Goal: Task Accomplishment & Management: Complete application form

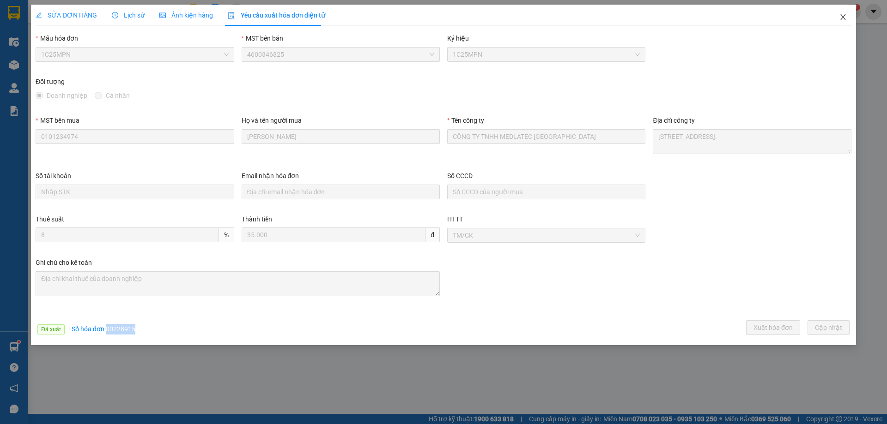
drag, startPoint x: 0, startPoint y: 0, endPoint x: 271, endPoint y: 3, distance: 270.7
click at [841, 17] on icon "close" at bounding box center [842, 16] width 7 height 7
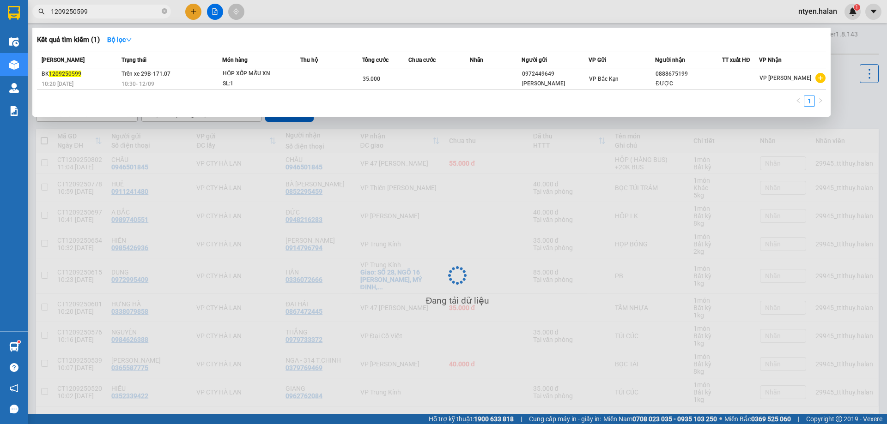
click at [123, 12] on input "1209250599" at bounding box center [105, 11] width 109 height 10
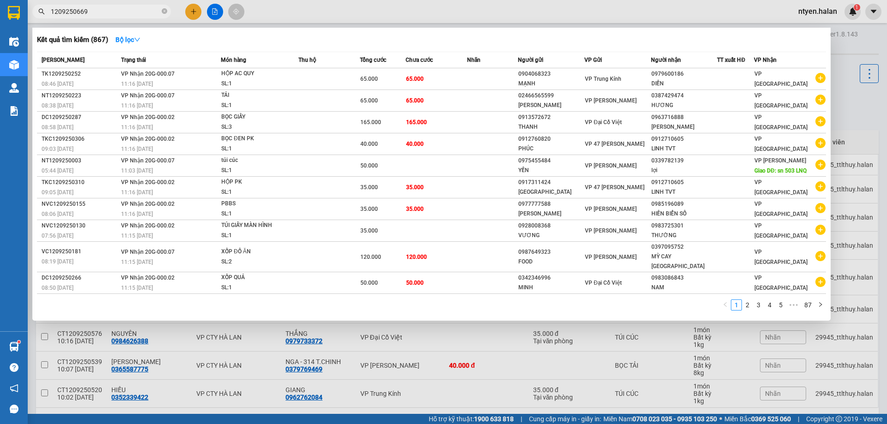
type input "1209250669"
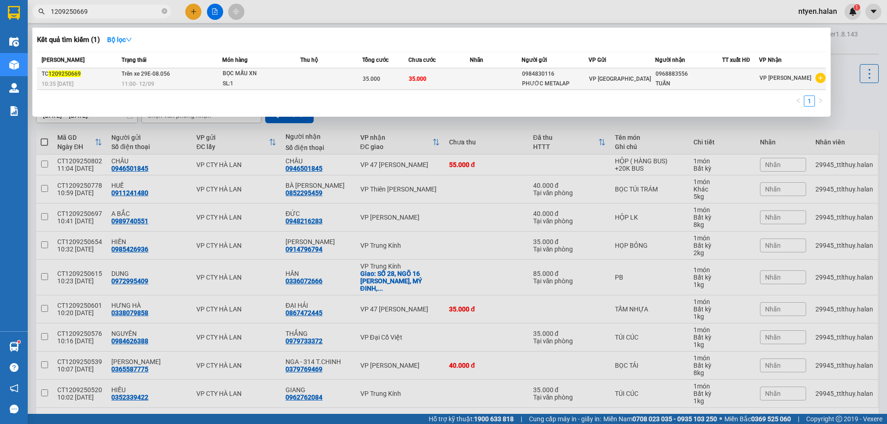
click at [134, 82] on span "11:00 [DATE]" at bounding box center [137, 84] width 33 height 6
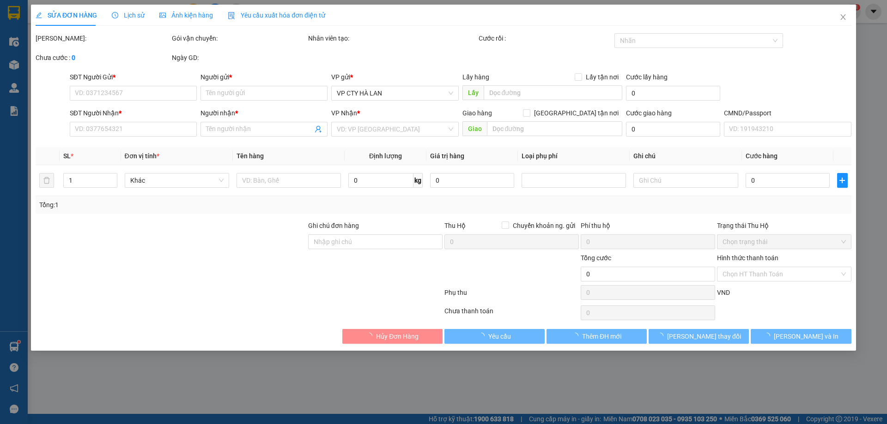
type input "0984830116"
type input "PHƯỚC METALAP"
type input "0968883556"
type input "TUẤN"
type input "35.000"
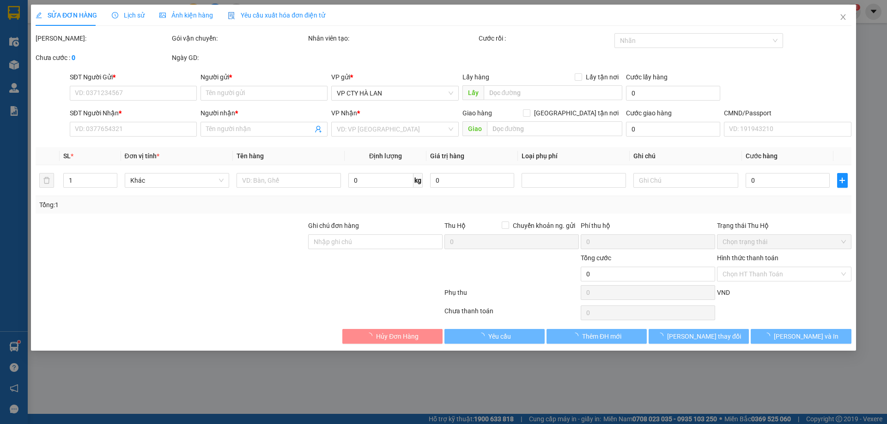
type input "35.000"
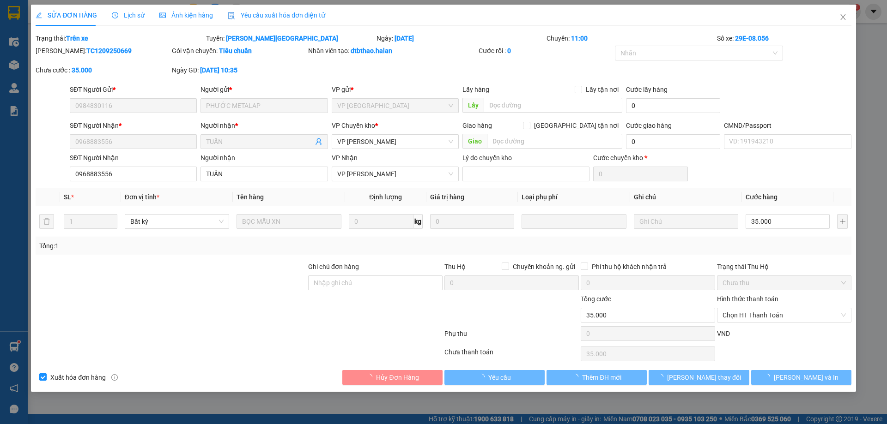
drag, startPoint x: 249, startPoint y: 17, endPoint x: 247, endPoint y: 12, distance: 5.2
click at [249, 16] on span "Yêu cầu xuất hóa đơn điện tử" at bounding box center [276, 15] width 97 height 7
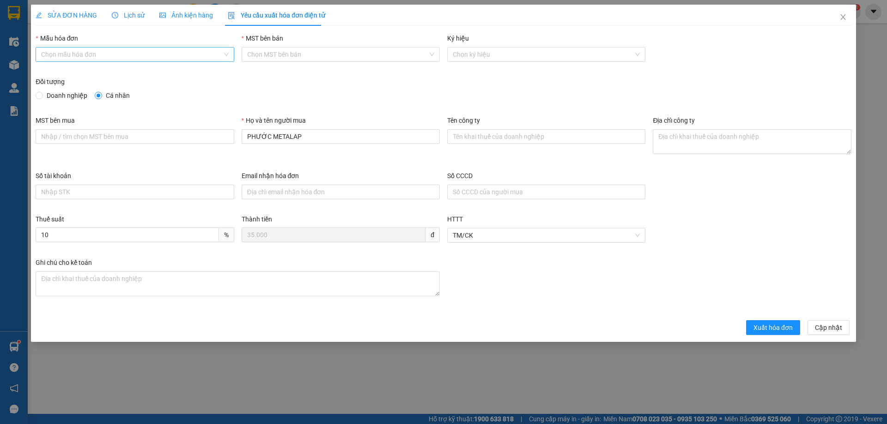
drag, startPoint x: 53, startPoint y: 47, endPoint x: 44, endPoint y: 55, distance: 11.4
click at [52, 47] on div "Chọn mẫu hóa đơn" at bounding box center [135, 54] width 198 height 15
drag, startPoint x: 46, startPoint y: 73, endPoint x: 49, endPoint y: 79, distance: 6.3
click at [46, 74] on div "1C25MPN" at bounding box center [134, 73] width 187 height 10
type input "8"
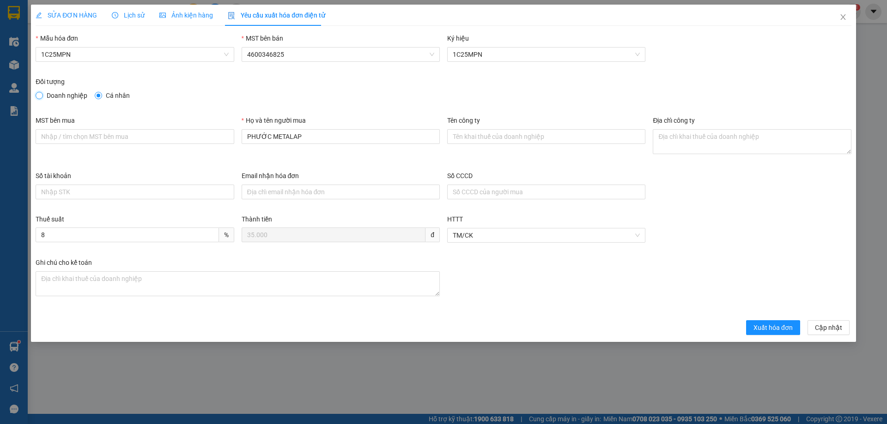
drag, startPoint x: 42, startPoint y: 97, endPoint x: 72, endPoint y: 119, distance: 37.3
click at [42, 98] on input "Doanh nghiệp" at bounding box center [39, 95] width 6 height 6
radio input "true"
radio input "false"
click at [68, 133] on input "MST bên mua" at bounding box center [135, 136] width 198 height 15
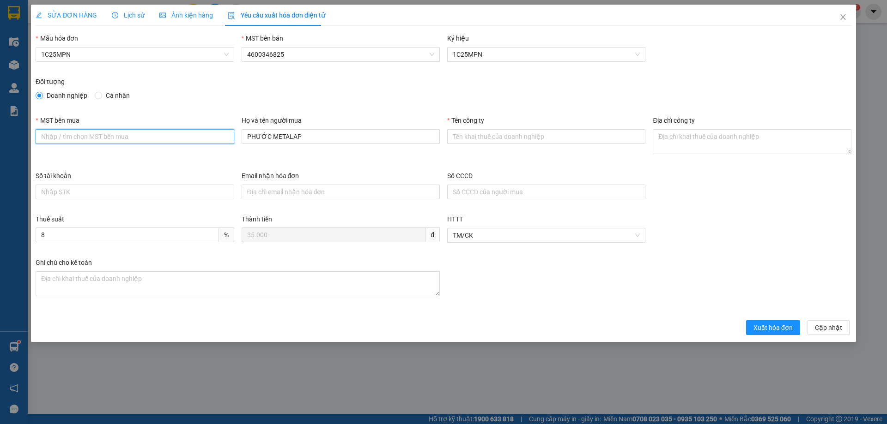
click at [64, 139] on input "MST bên mua" at bounding box center [135, 136] width 198 height 15
paste input "2300898187"
type input "2300898187"
click at [490, 134] on input "Tên công ty" at bounding box center [546, 136] width 198 height 15
paste input "CÔNG TY CỔ PHẦN LOGISTICS ASG"
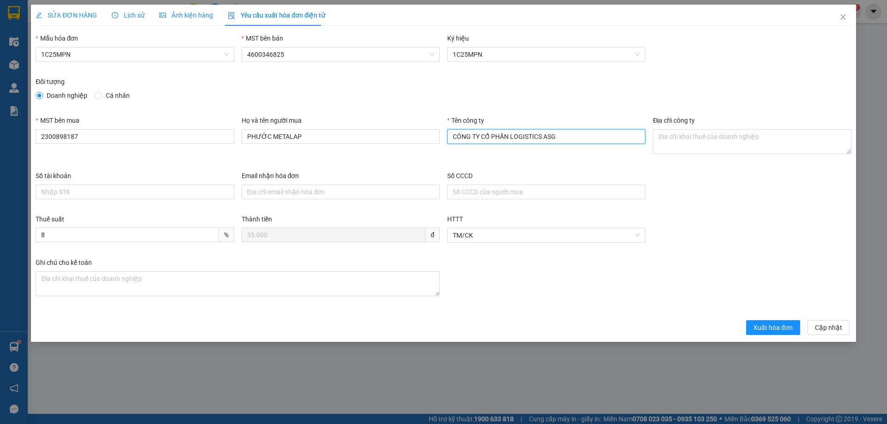
type input "CÔNG TY CỔ PHẦN LOGISTICS ASG"
drag, startPoint x: 699, startPoint y: 140, endPoint x: 694, endPoint y: 139, distance: 4.6
click at [698, 139] on textarea "Địa chỉ công ty" at bounding box center [752, 141] width 198 height 25
paste textarea "Lô số 5 - Khu công nghiệp [GEOGRAPHIC_DATA], [GEOGRAPHIC_DATA], [GEOGRAPHIC_DAT…"
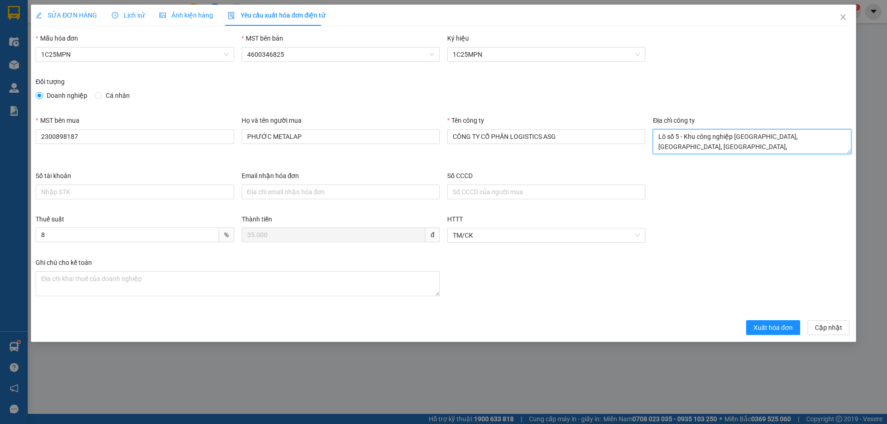
type textarea "Lô số 5 - Khu công nghiệp [GEOGRAPHIC_DATA], [GEOGRAPHIC_DATA], [GEOGRAPHIC_DAT…"
click at [55, 15] on span "SỬA ĐƠN HÀNG" at bounding box center [66, 15] width 61 height 7
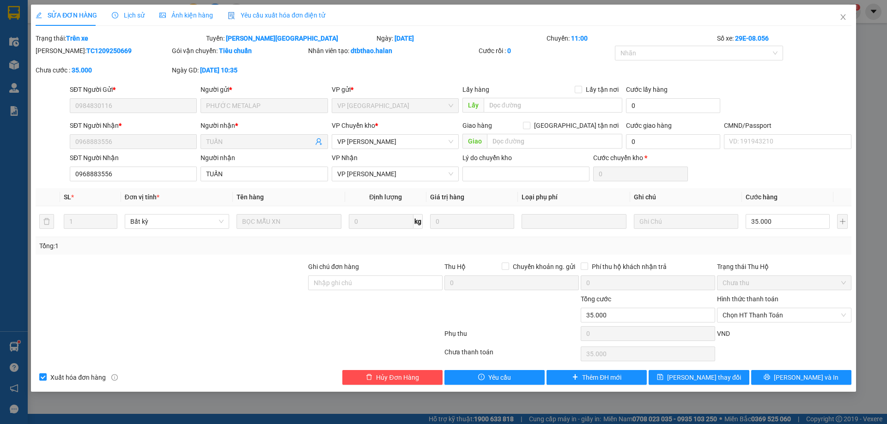
drag, startPoint x: 273, startPoint y: 17, endPoint x: 282, endPoint y: 187, distance: 169.7
click at [275, 20] on div "Yêu cầu xuất hóa đơn điện tử" at bounding box center [276, 15] width 97 height 21
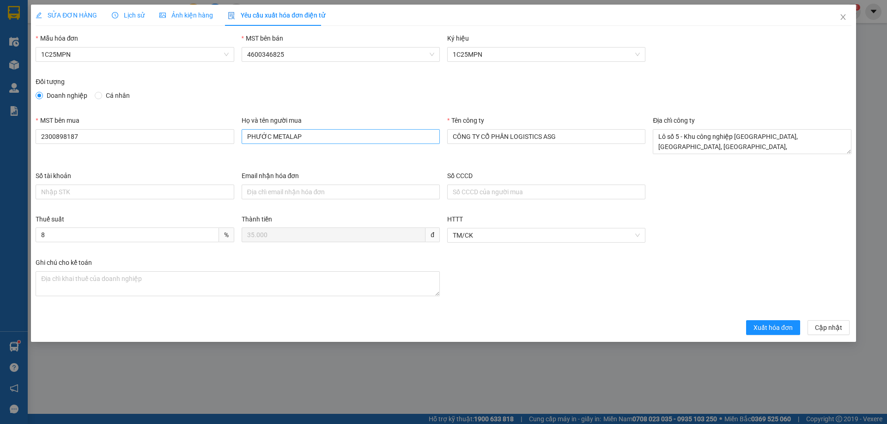
drag, startPoint x: 311, startPoint y: 145, endPoint x: 309, endPoint y: 139, distance: 6.2
click at [311, 144] on div "Họ và tên người mua PHƯỚC METALAP" at bounding box center [341, 131] width 198 height 32
drag, startPoint x: 309, startPoint y: 139, endPoint x: 162, endPoint y: 131, distance: 148.0
click at [161, 134] on div "MST bên mua 2300898187 Họ và tên người mua PHƯỚC METALAP Tên công ty CÔNG TY CỔ…" at bounding box center [443, 142] width 823 height 55
type input "Tuấn"
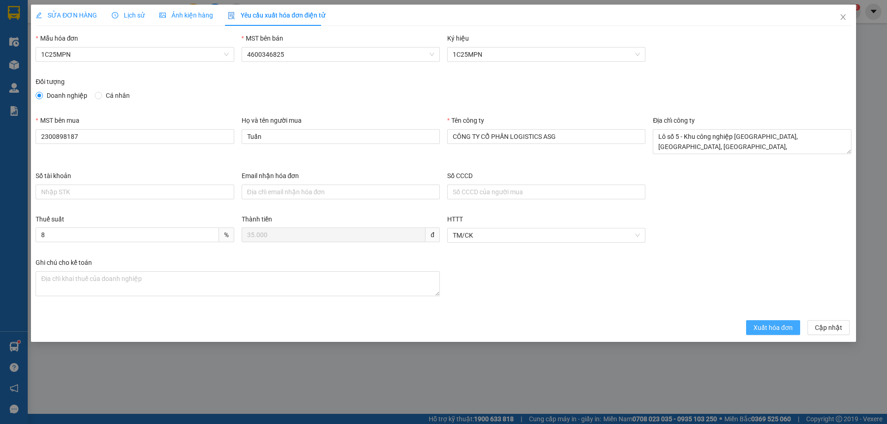
click at [759, 325] on span "Xuất hóa đơn" at bounding box center [772, 328] width 39 height 10
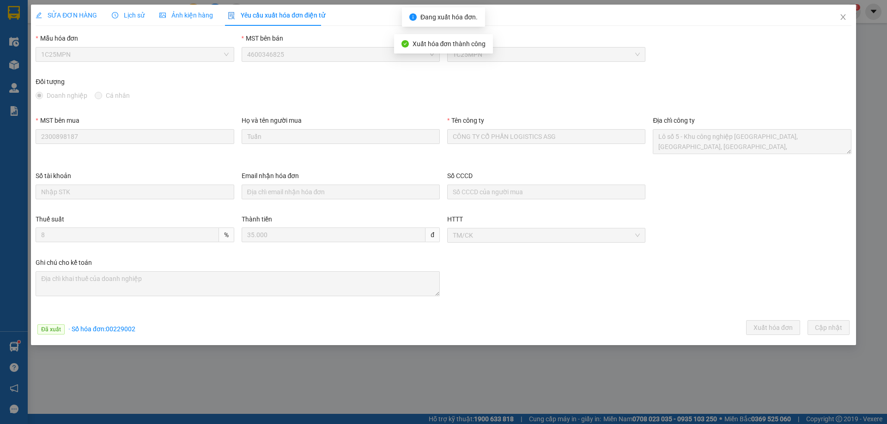
click at [118, 326] on span "· Số hóa đơn: 00229002" at bounding box center [101, 329] width 67 height 7
copy span "00229002"
click at [843, 17] on icon "close" at bounding box center [842, 17] width 5 height 6
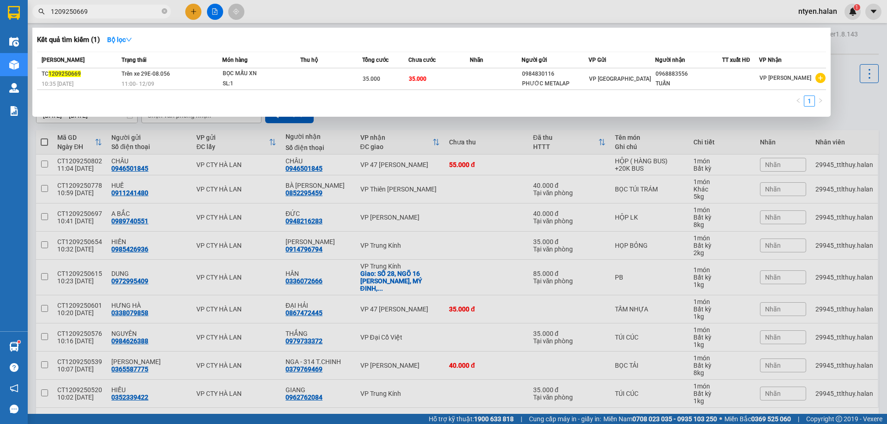
click at [95, 9] on input "1209250669" at bounding box center [105, 11] width 109 height 10
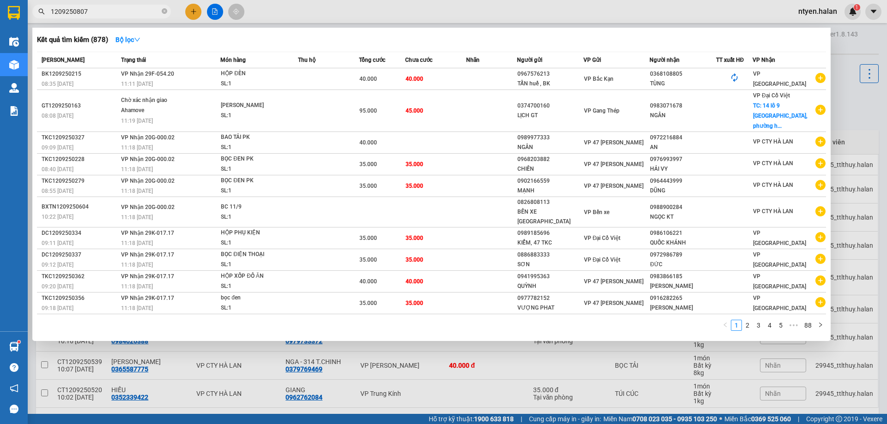
type input "1209250807"
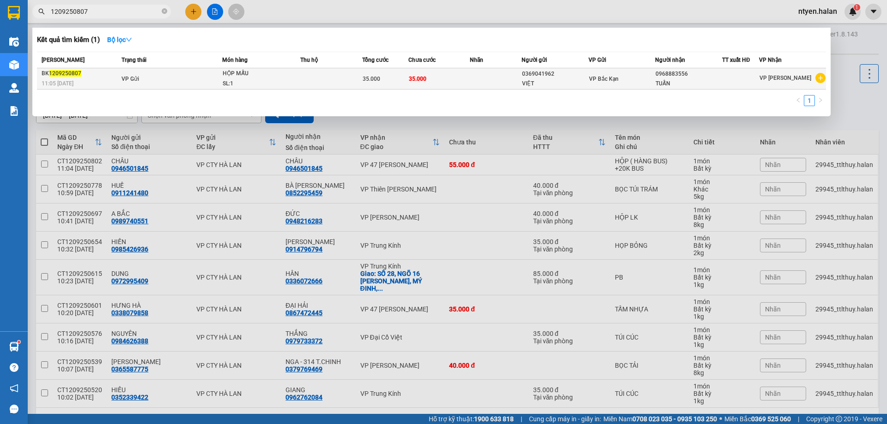
click at [132, 83] on td "VP Gửi" at bounding box center [170, 78] width 103 height 21
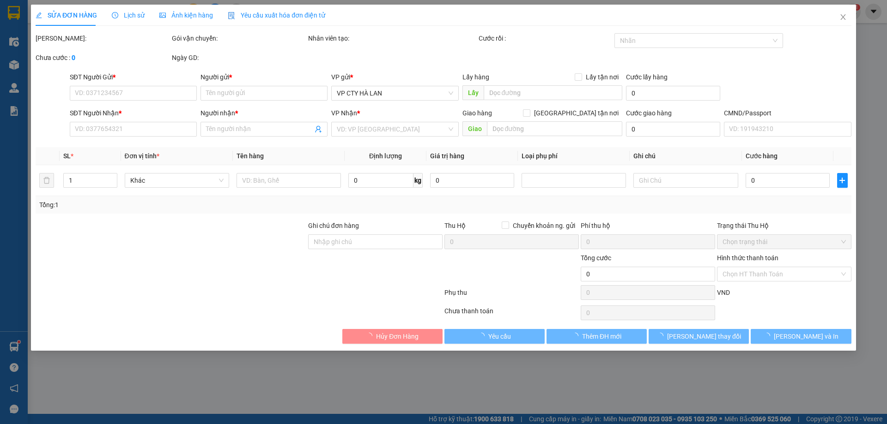
type input "0369041962"
type input "VIỆT"
type input "0968883556"
type input "TUẤN"
type input "35.000"
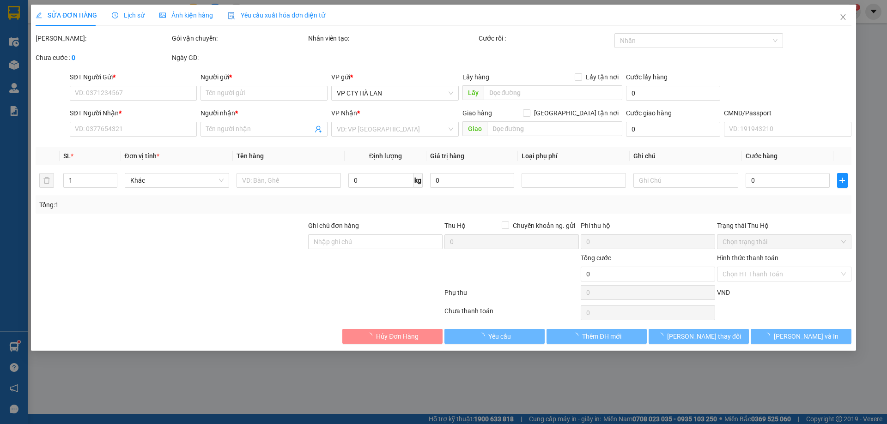
type input "35.000"
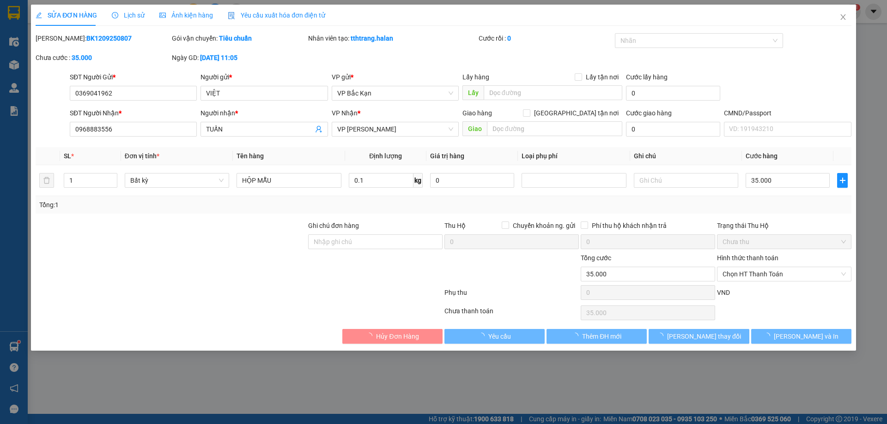
click at [260, 13] on span "Yêu cầu xuất hóa đơn điện tử" at bounding box center [276, 15] width 97 height 7
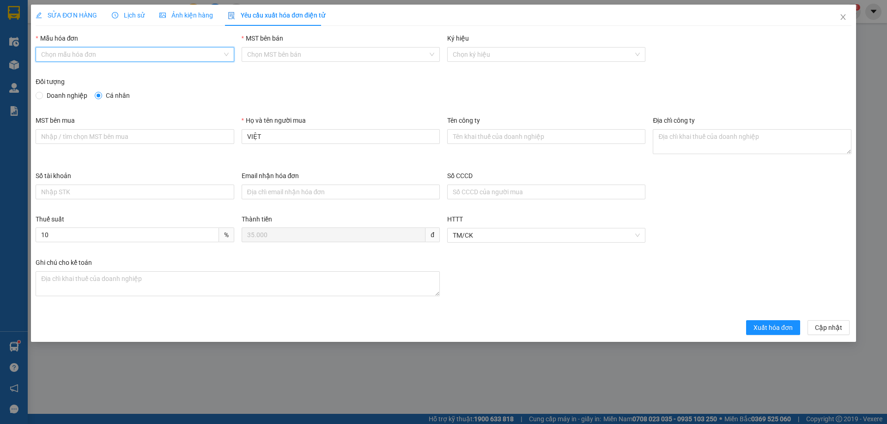
click at [67, 54] on input "Mẫu hóa đơn" at bounding box center [131, 55] width 181 height 14
click at [54, 75] on div "1C25MPN" at bounding box center [134, 73] width 187 height 10
type input "8"
click at [41, 97] on input "Doanh nghiệp" at bounding box center [39, 95] width 6 height 6
radio input "true"
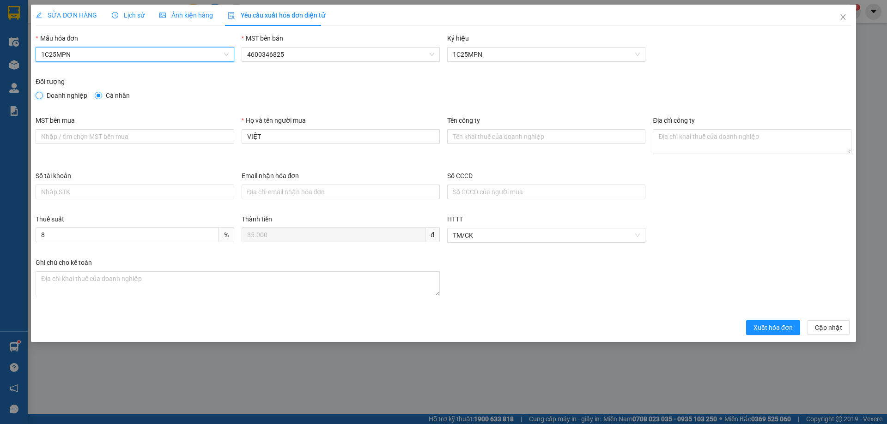
radio input "false"
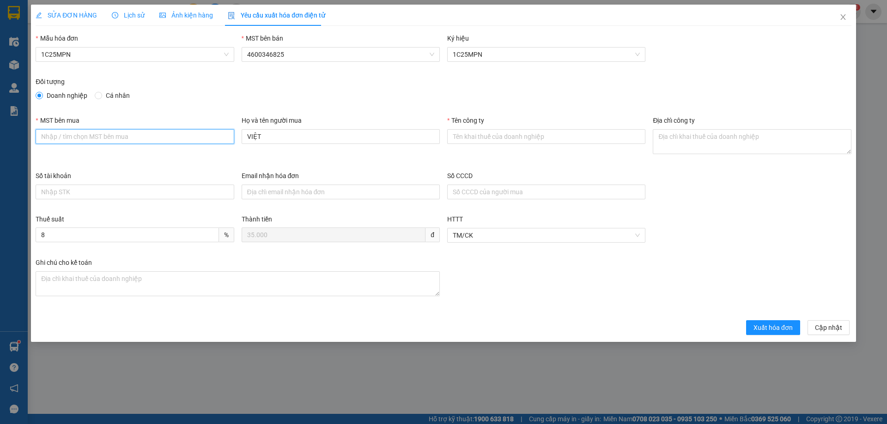
click at [129, 136] on input "MST bên mua" at bounding box center [135, 136] width 198 height 15
paste input "4601126886"
type input "4601126886"
drag, startPoint x: 499, startPoint y: 139, endPoint x: 494, endPoint y: 139, distance: 5.1
click at [498, 139] on input "Tên công ty" at bounding box center [546, 136] width 198 height 15
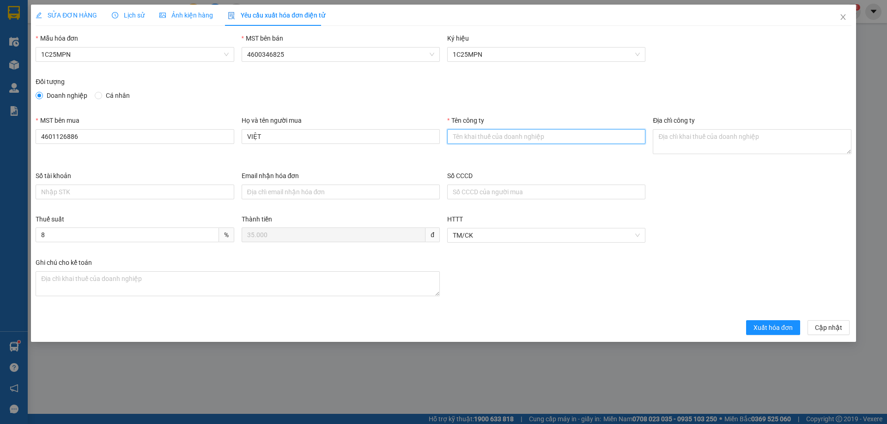
paste input "CÔNG TY CỔ PHẦN LOGISTICS ASG"
type input "CÔNG TY CỔ PHẦN LOGISTICS ASG"
click at [730, 136] on textarea "Địa chỉ công ty" at bounding box center [752, 141] width 198 height 25
paste textarea "Lô số 5 - Khu công nghiệp [GEOGRAPHIC_DATA], [GEOGRAPHIC_DATA], [GEOGRAPHIC_DAT…"
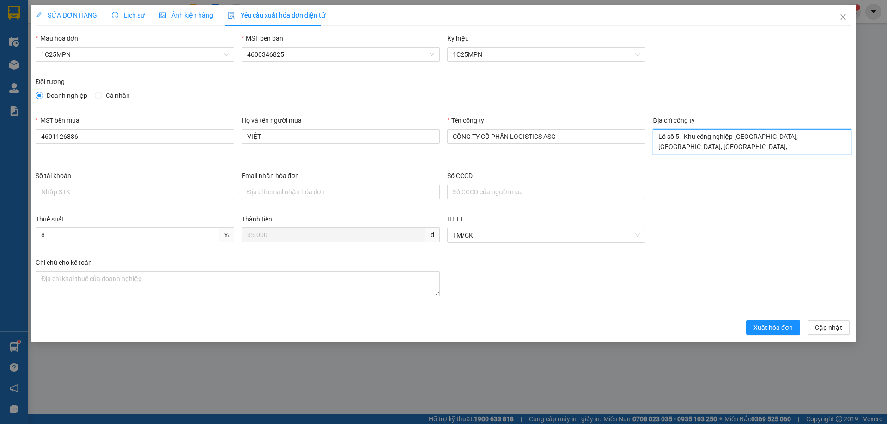
type textarea "Lô số 5 - Khu công nghiệp [GEOGRAPHIC_DATA], [GEOGRAPHIC_DATA], [GEOGRAPHIC_DAT…"
drag, startPoint x: 71, startPoint y: 19, endPoint x: 196, endPoint y: 24, distance: 125.3
click at [72, 19] on span "SỬA ĐƠN HÀNG" at bounding box center [66, 15] width 61 height 7
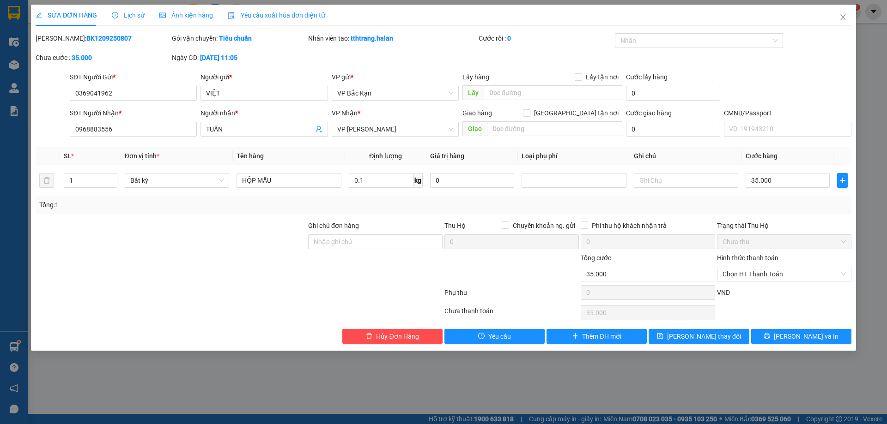
drag, startPoint x: 270, startPoint y: 17, endPoint x: 291, endPoint y: 60, distance: 47.1
click at [271, 17] on span "Yêu cầu xuất hóa đơn điện tử" at bounding box center [276, 15] width 97 height 7
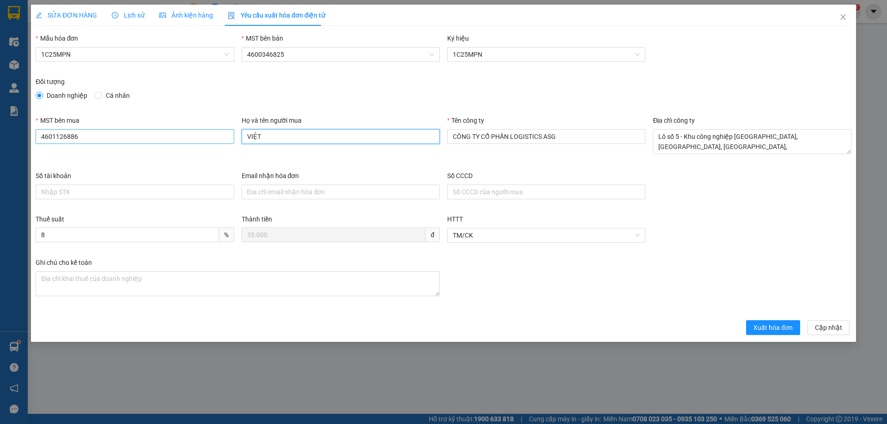
drag, startPoint x: 283, startPoint y: 136, endPoint x: 175, endPoint y: 133, distance: 108.1
click at [176, 135] on div "MST bên mua 4601126886 Họ và tên người mua VIỆT Tên công ty CÔNG TY CỔ PHẦN LOG…" at bounding box center [443, 142] width 823 height 55
type input "Tuấn"
click at [767, 335] on button "Xuất hóa đơn" at bounding box center [773, 328] width 54 height 15
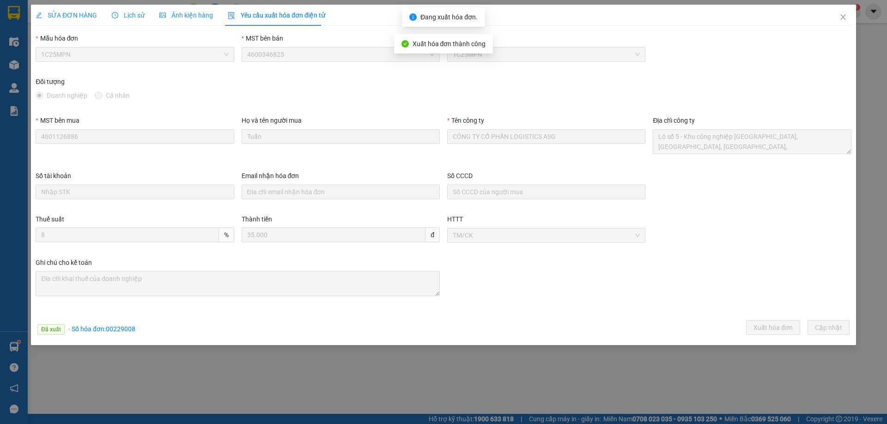
click at [116, 328] on span "· Số hóa đơn: 00229008" at bounding box center [101, 329] width 67 height 7
copy span "00229008"
